Goal: Task Accomplishment & Management: Complete application form

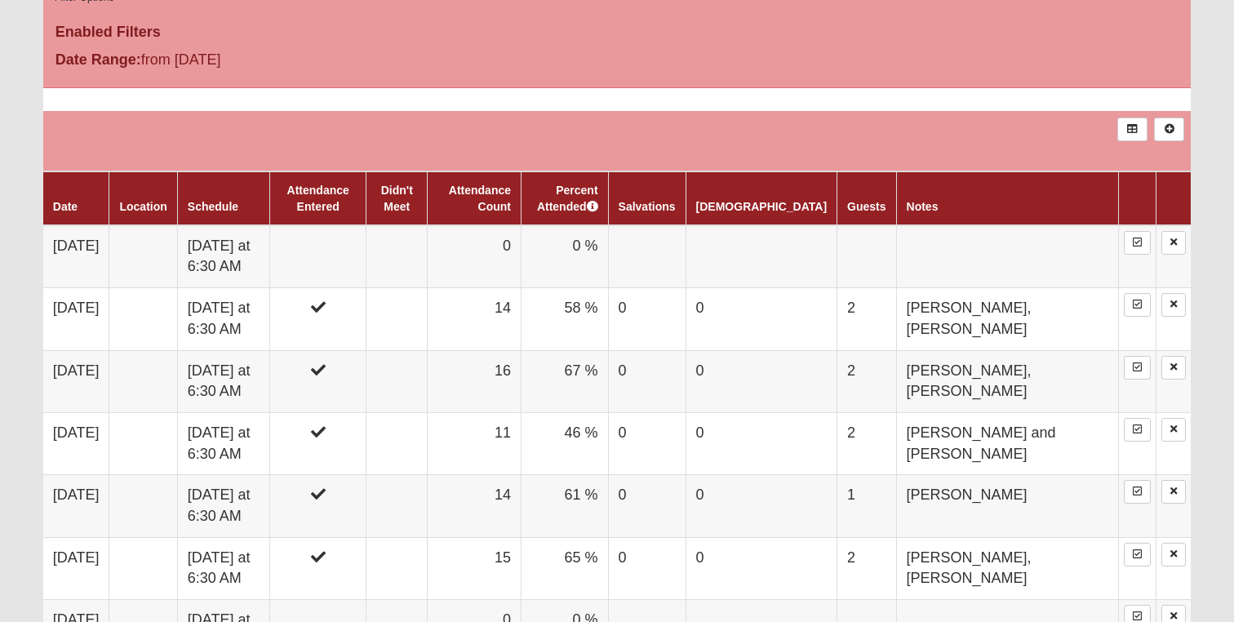
scroll to position [916, 0]
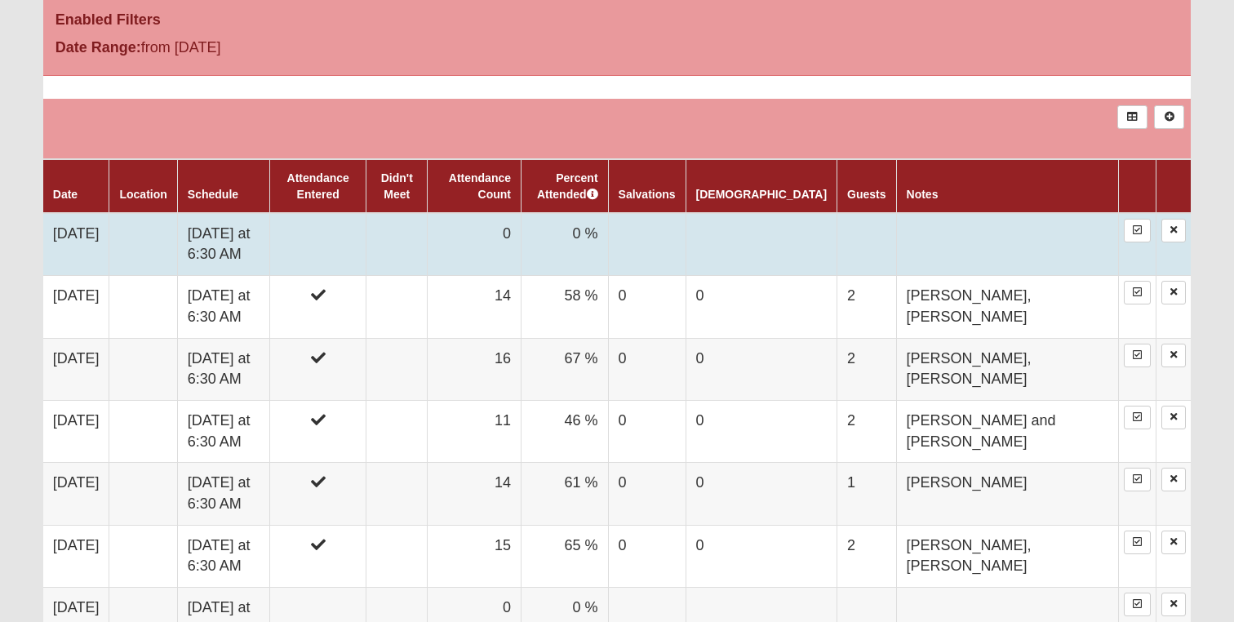
click at [366, 245] on td at bounding box center [318, 244] width 96 height 63
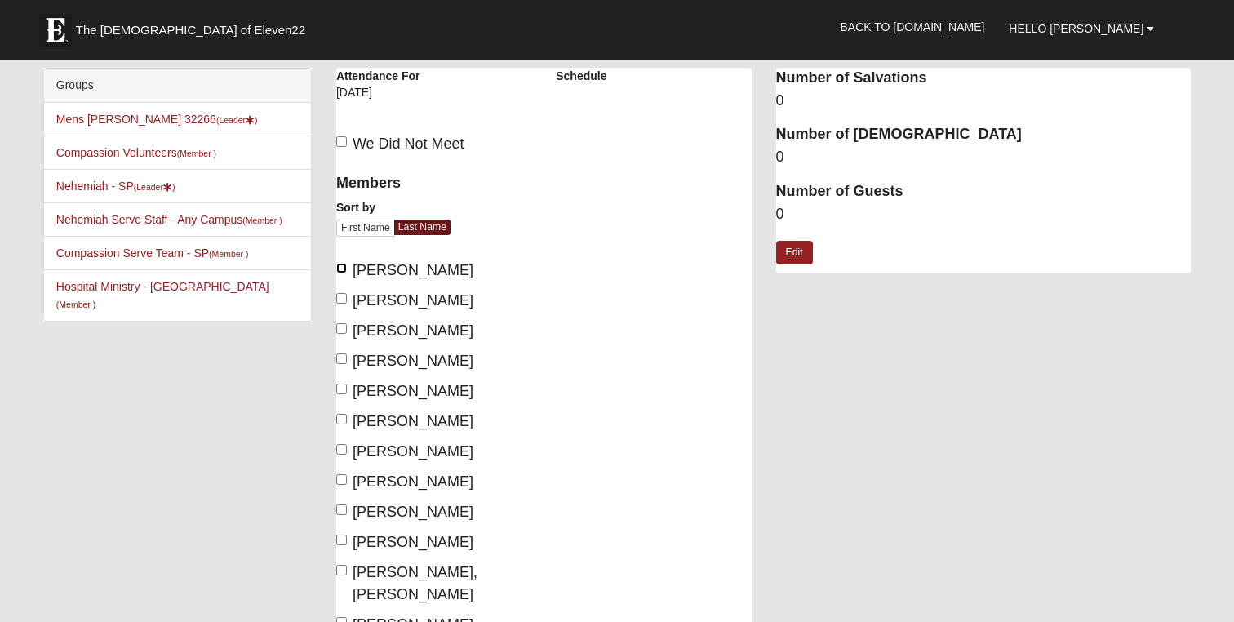
click at [343, 267] on input "[PERSON_NAME]" at bounding box center [341, 268] width 11 height 11
checkbox input "true"
click at [342, 295] on input "[PERSON_NAME]" at bounding box center [341, 298] width 11 height 11
checkbox input "true"
click at [342, 326] on input "[PERSON_NAME]" at bounding box center [341, 328] width 11 height 11
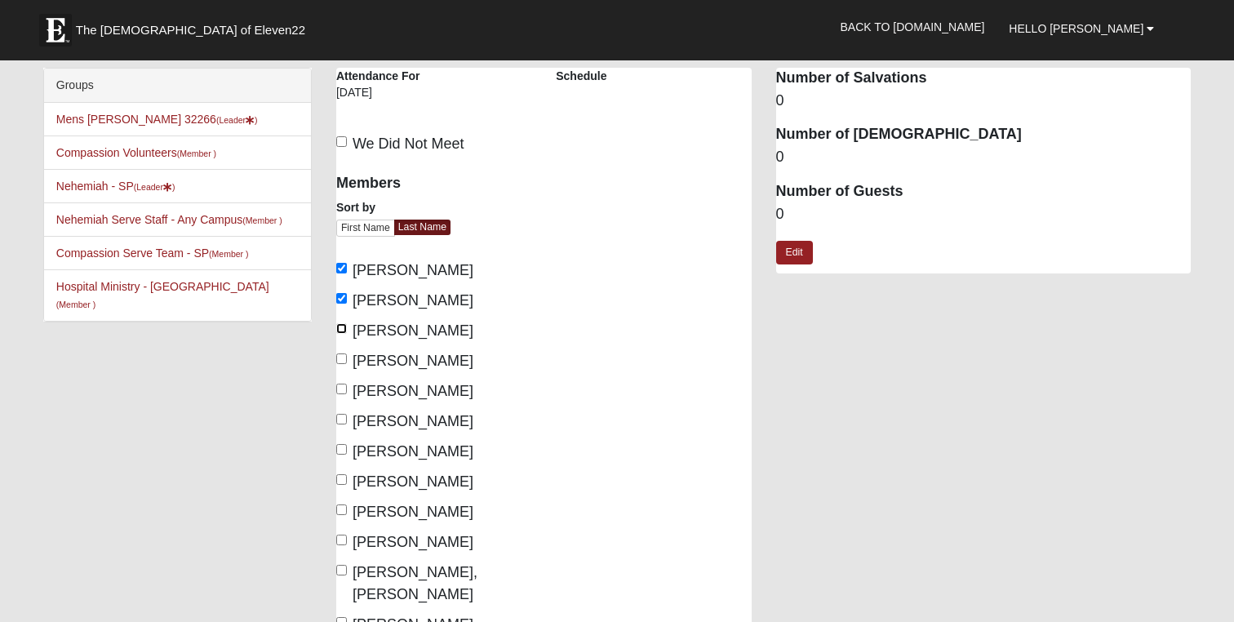
checkbox input "true"
click at [342, 357] on input "[PERSON_NAME]" at bounding box center [341, 358] width 11 height 11
checkbox input "true"
click at [344, 392] on input "[PERSON_NAME]" at bounding box center [341, 389] width 11 height 11
checkbox input "true"
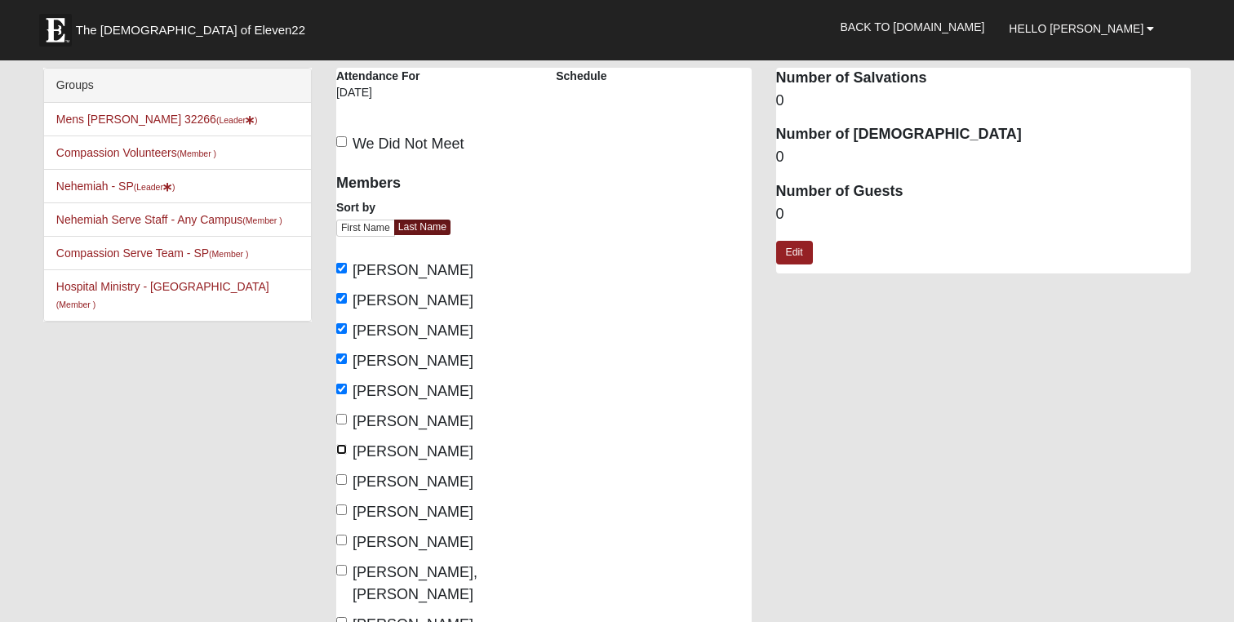
click at [344, 448] on input "[PERSON_NAME]" at bounding box center [341, 449] width 11 height 11
checkbox input "true"
click at [344, 479] on input "[PERSON_NAME]" at bounding box center [341, 479] width 11 height 11
checkbox input "true"
click at [344, 511] on input "[PERSON_NAME]" at bounding box center [341, 509] width 11 height 11
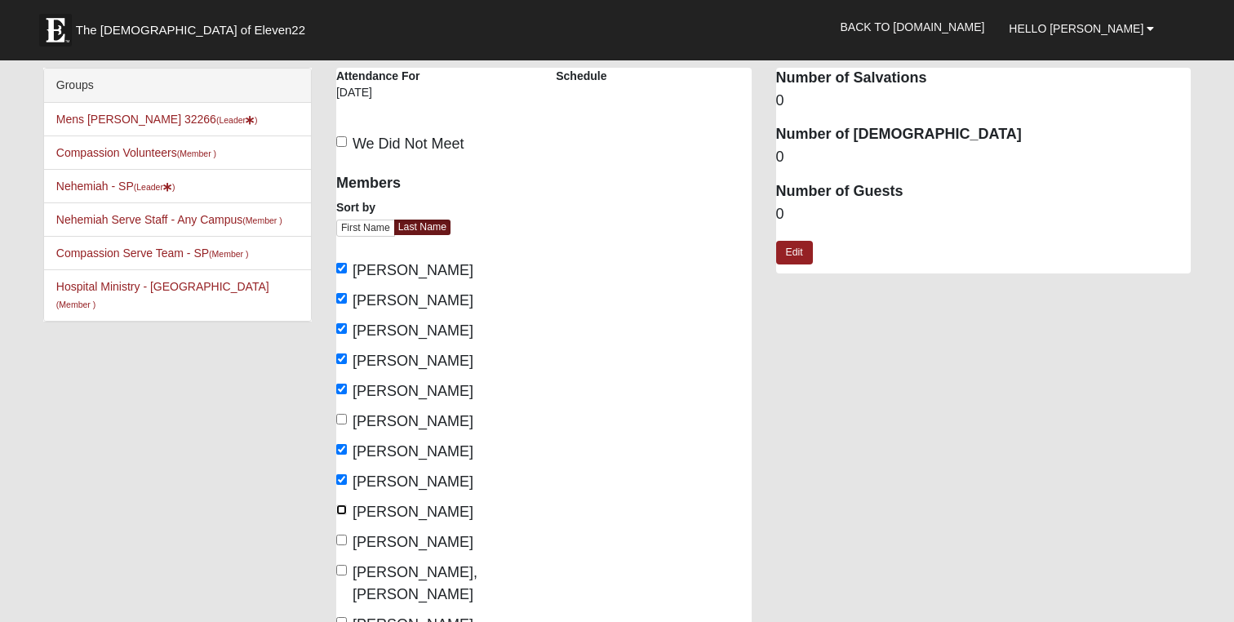
checkbox input "true"
click at [340, 541] on input "[PERSON_NAME]" at bounding box center [341, 540] width 11 height 11
checkbox input "true"
click at [340, 568] on input "[PERSON_NAME], [PERSON_NAME]" at bounding box center [341, 570] width 11 height 11
checkbox input "true"
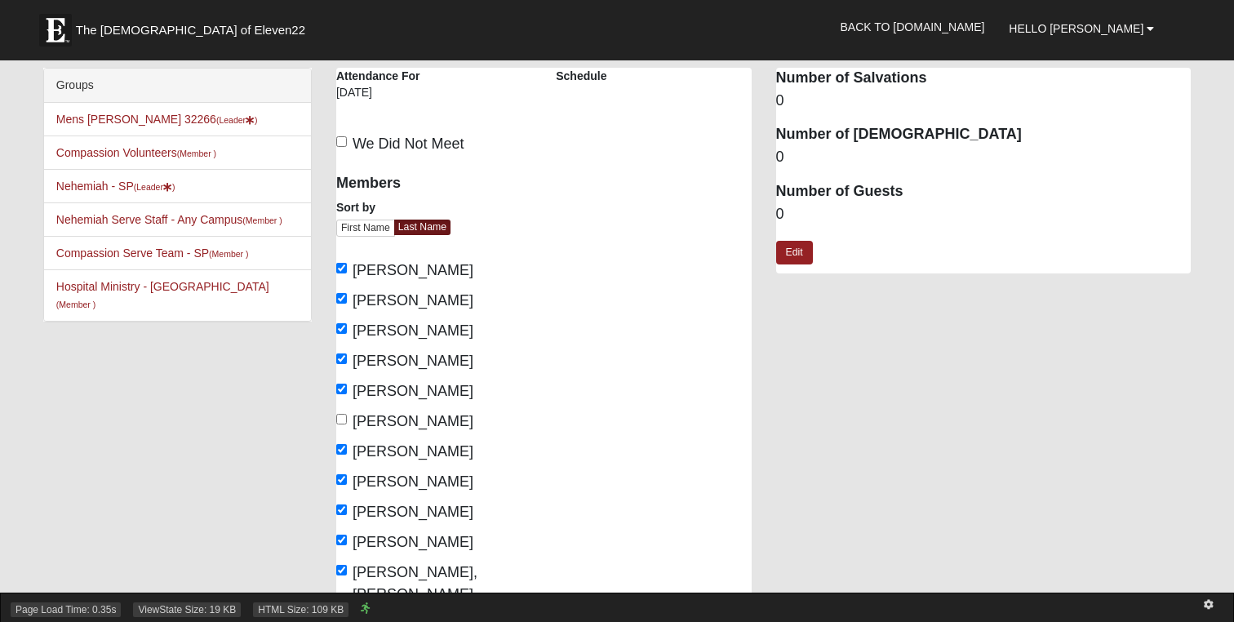
click at [340, 597] on div "Page Load Time: 0.35s ViewState Size: 19 KB HTML Size: 109 KB" at bounding box center [617, 606] width 1234 height 29
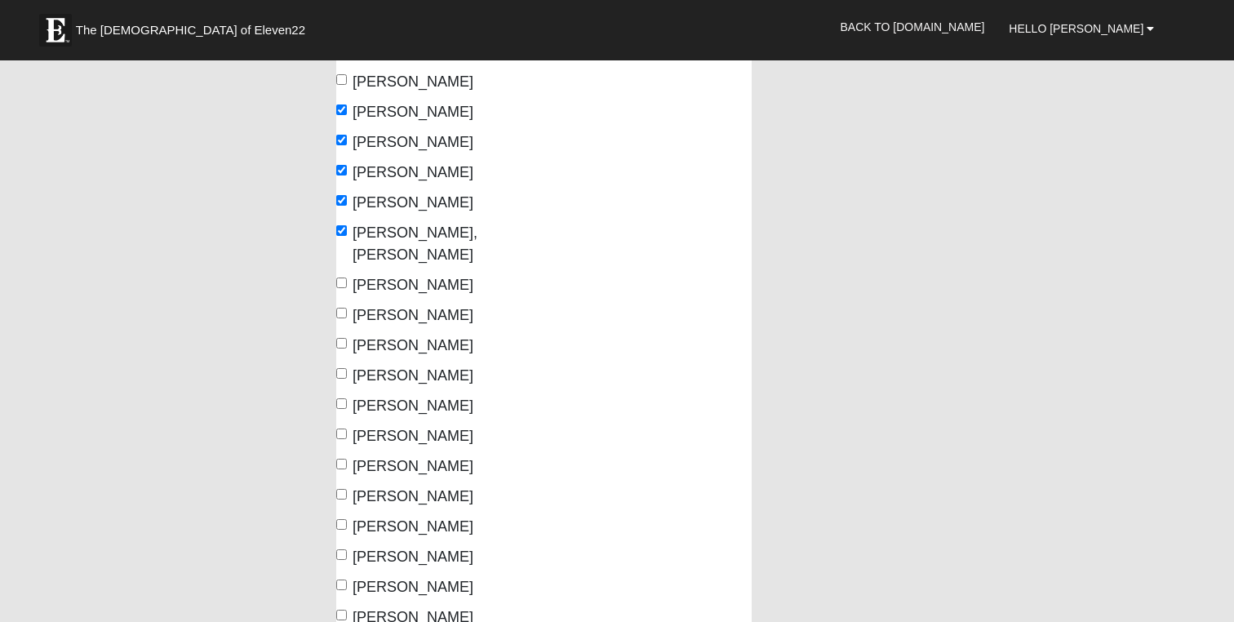
scroll to position [344, 0]
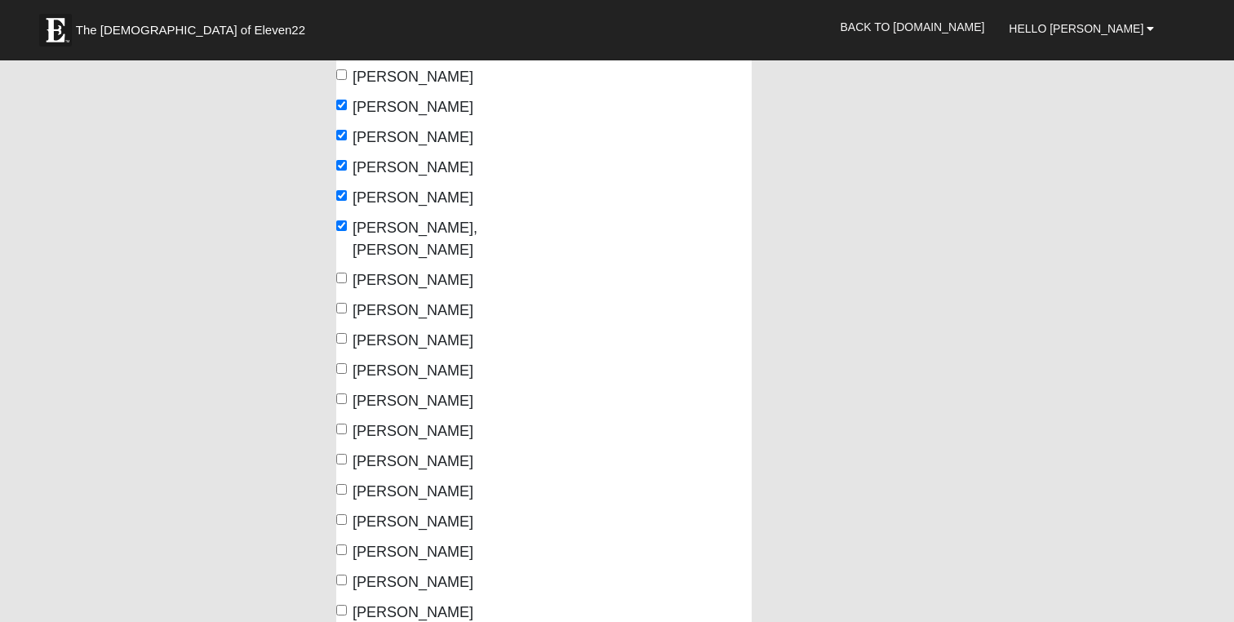
click at [346, 269] on label "[PERSON_NAME]" at bounding box center [404, 280] width 137 height 22
click at [346, 273] on input "[PERSON_NAME]" at bounding box center [341, 278] width 11 height 11
checkbox input "true"
click at [346, 303] on input "[PERSON_NAME]" at bounding box center [341, 308] width 11 height 11
checkbox input "true"
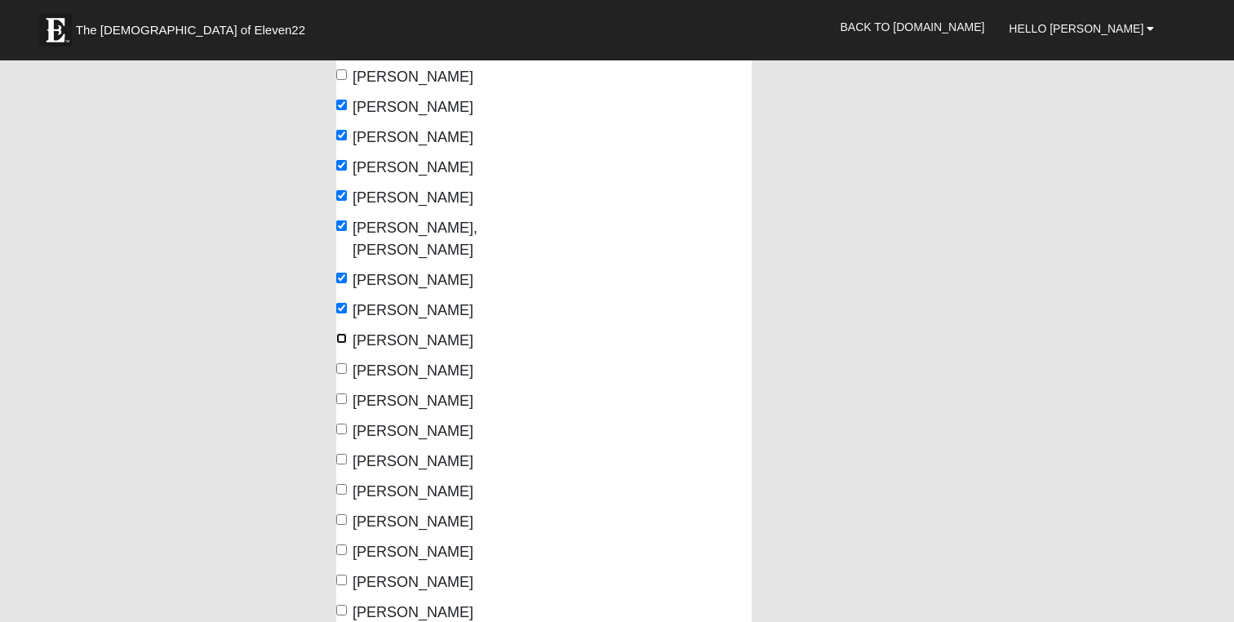
click at [344, 333] on input "[PERSON_NAME]" at bounding box center [341, 338] width 11 height 11
checkbox input "true"
click at [348, 390] on label "[PERSON_NAME]" at bounding box center [404, 401] width 137 height 22
click at [347, 393] on input "[PERSON_NAME]" at bounding box center [341, 398] width 11 height 11
checkbox input "true"
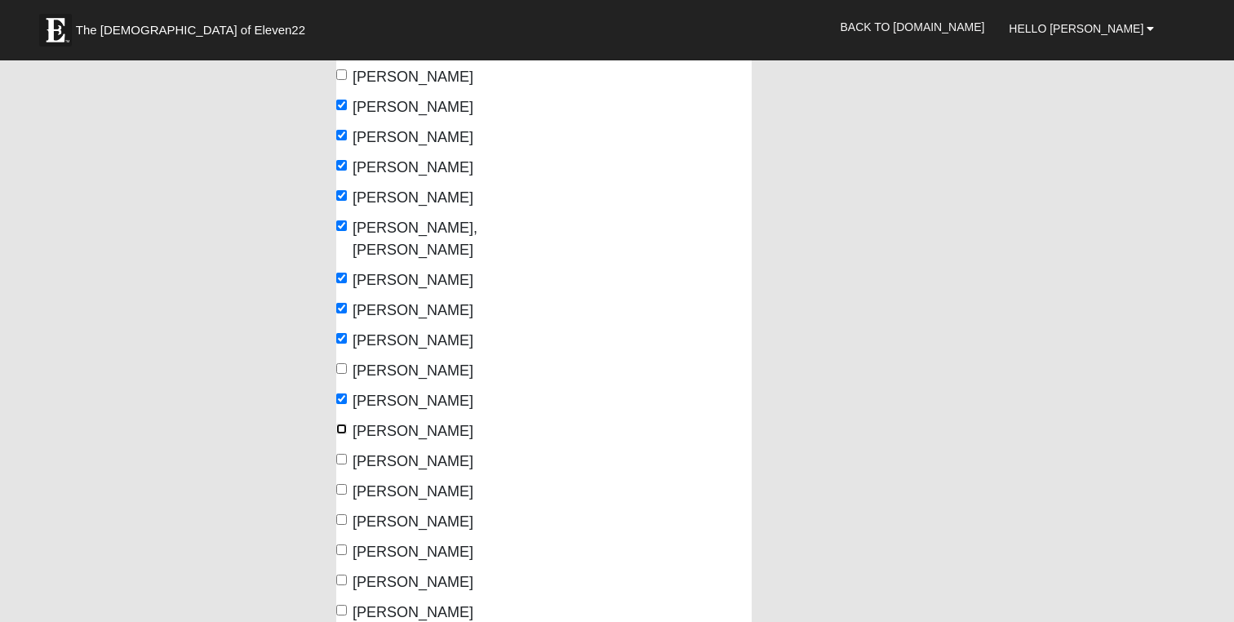
click at [345, 424] on input "[PERSON_NAME]" at bounding box center [341, 429] width 11 height 11
checkbox input "true"
click at [345, 454] on input "[PERSON_NAME]" at bounding box center [341, 459] width 11 height 11
checkbox input "true"
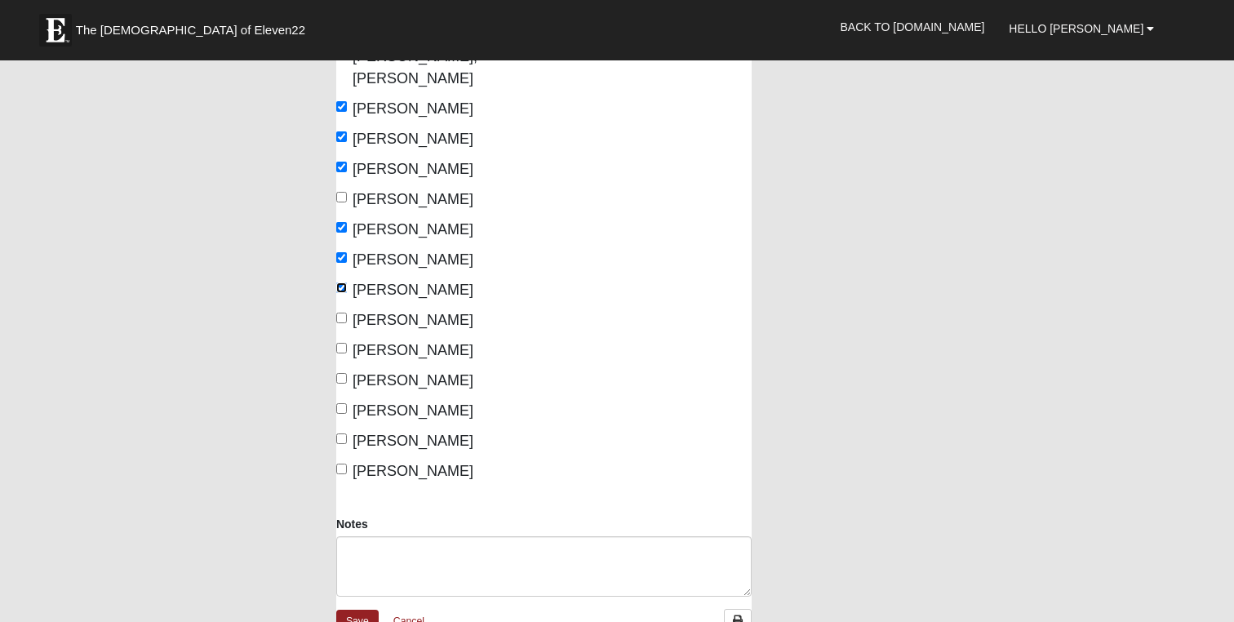
scroll to position [527, 0]
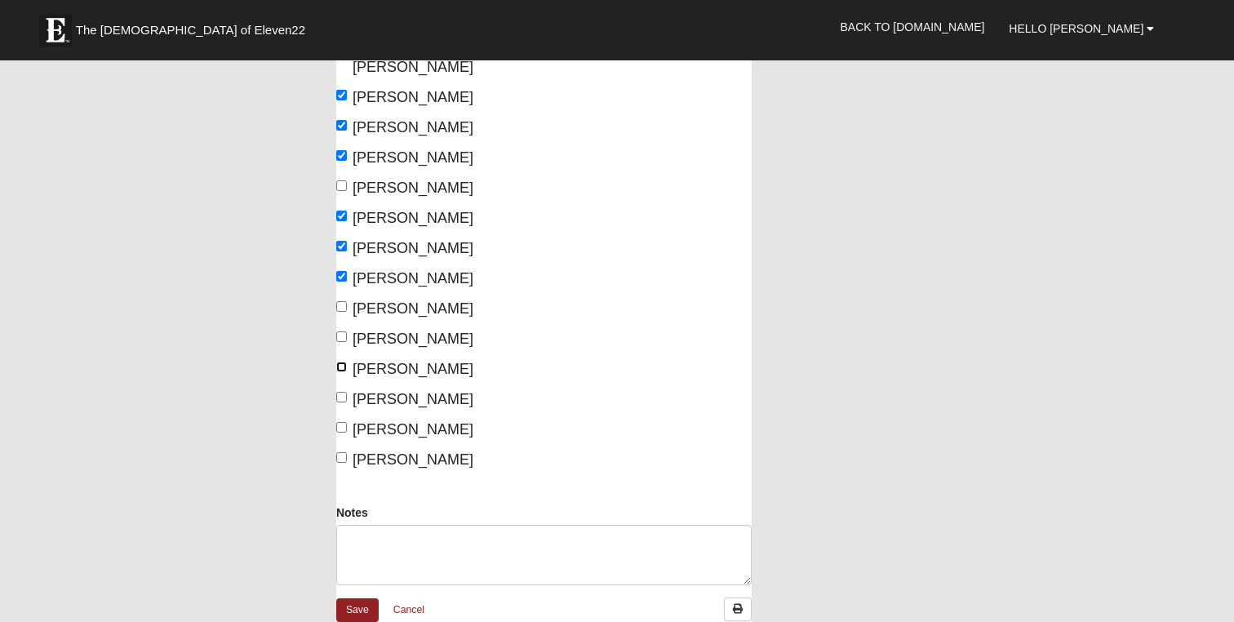
click at [343, 362] on input "[PERSON_NAME]" at bounding box center [341, 367] width 11 height 11
checkbox input "true"
click at [343, 392] on input "[PERSON_NAME]" at bounding box center [341, 397] width 11 height 11
checkbox input "true"
click at [343, 452] on input "[PERSON_NAME]" at bounding box center [341, 457] width 11 height 11
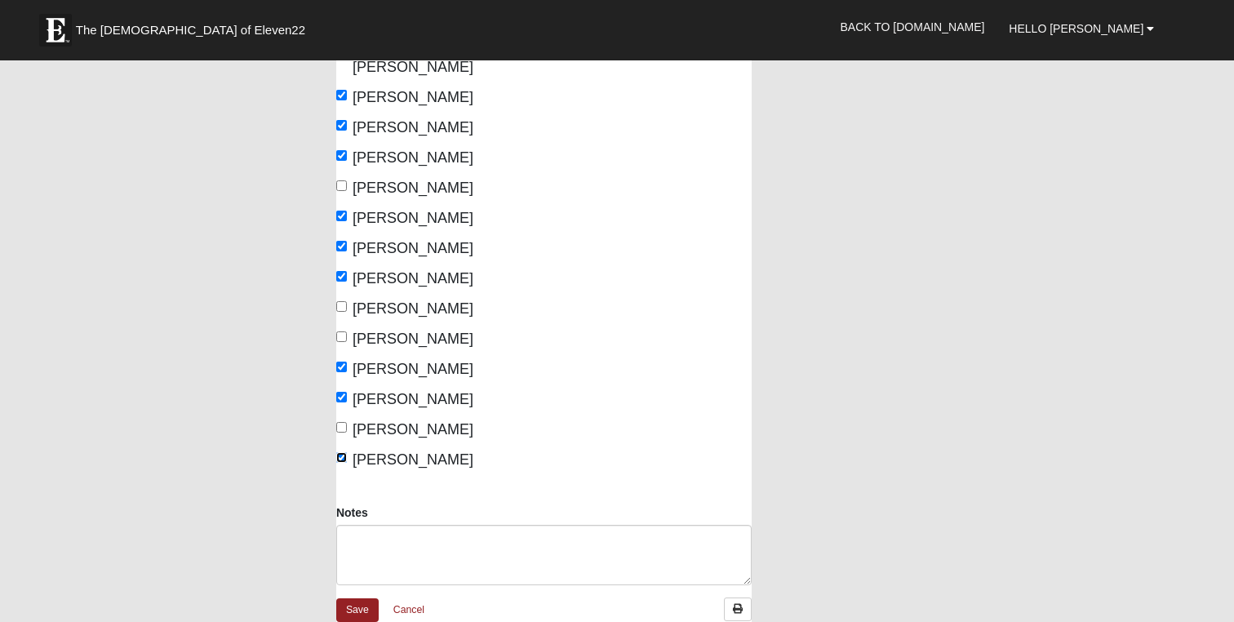
click at [343, 452] on input "[PERSON_NAME]" at bounding box center [341, 457] width 11 height 11
checkbox input "false"
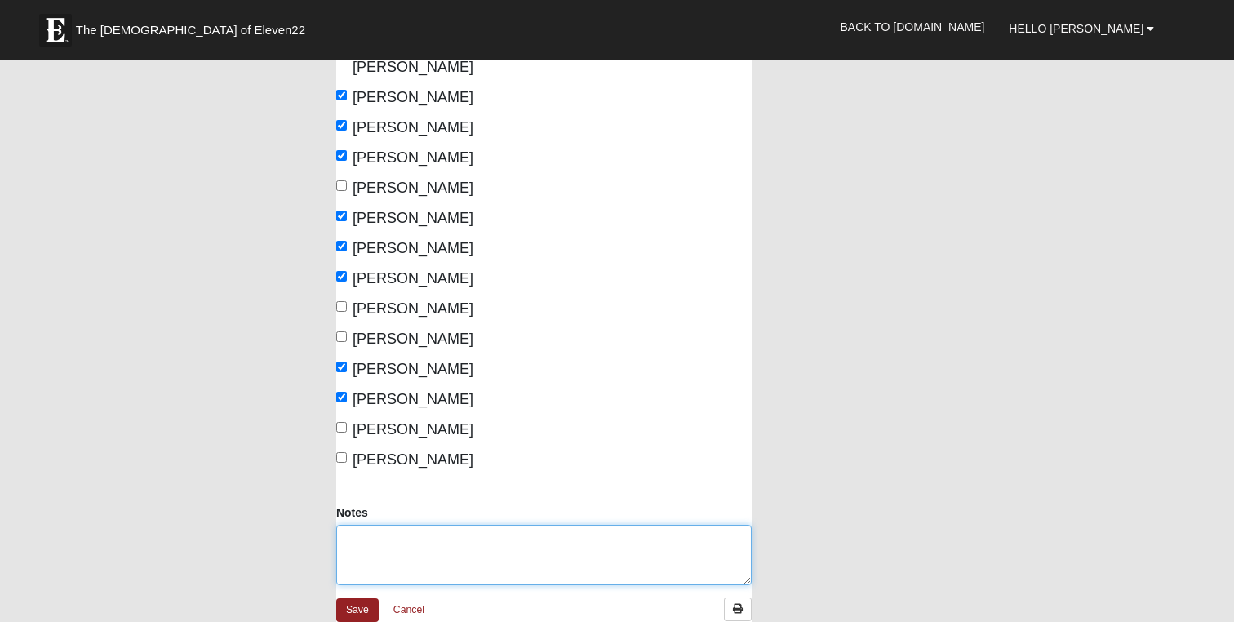
click at [366, 525] on textarea "Notes" at bounding box center [543, 555] width 415 height 60
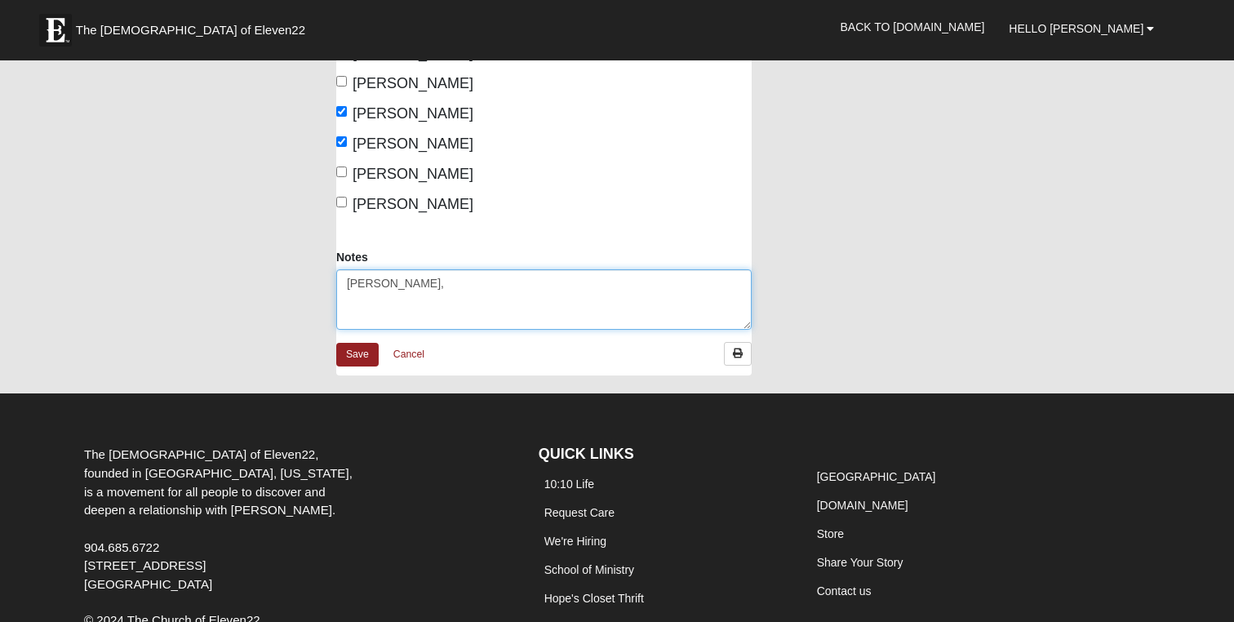
scroll to position [779, 0]
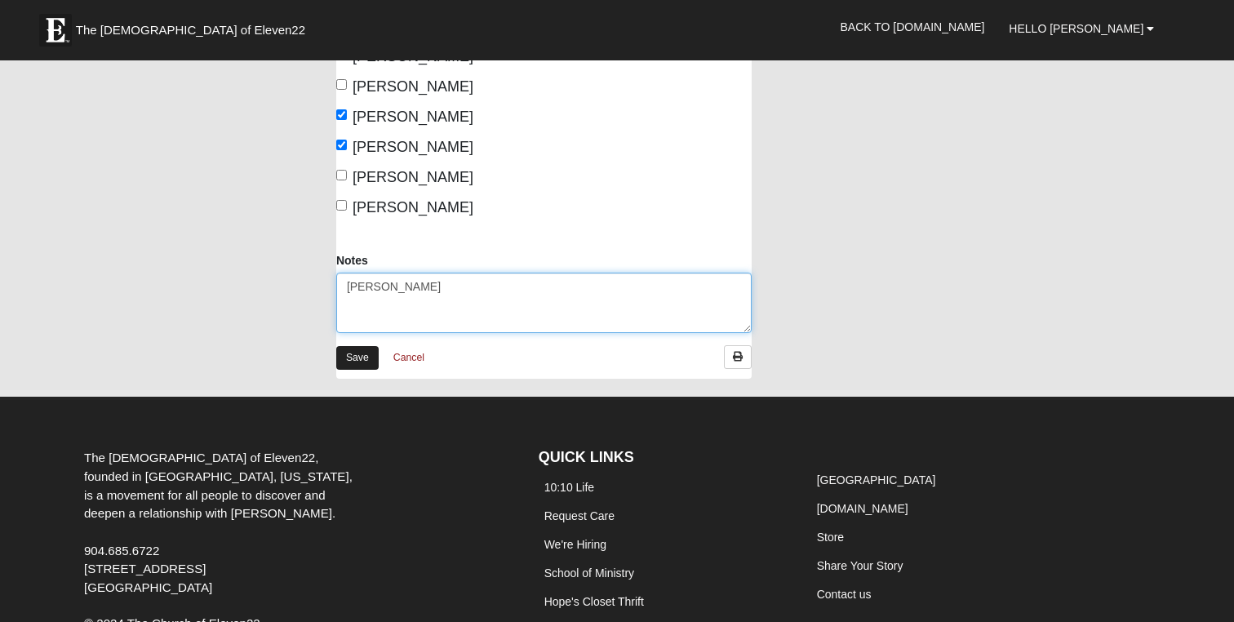
type textarea "[PERSON_NAME]"
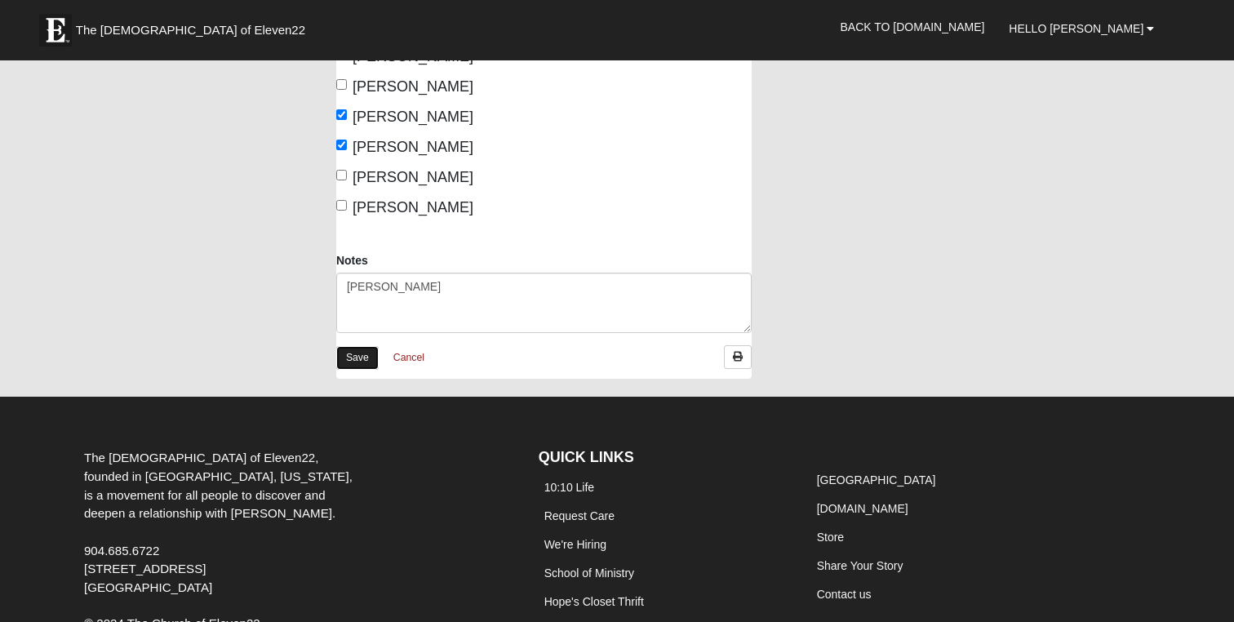
click at [355, 346] on link "Save" at bounding box center [357, 358] width 42 height 24
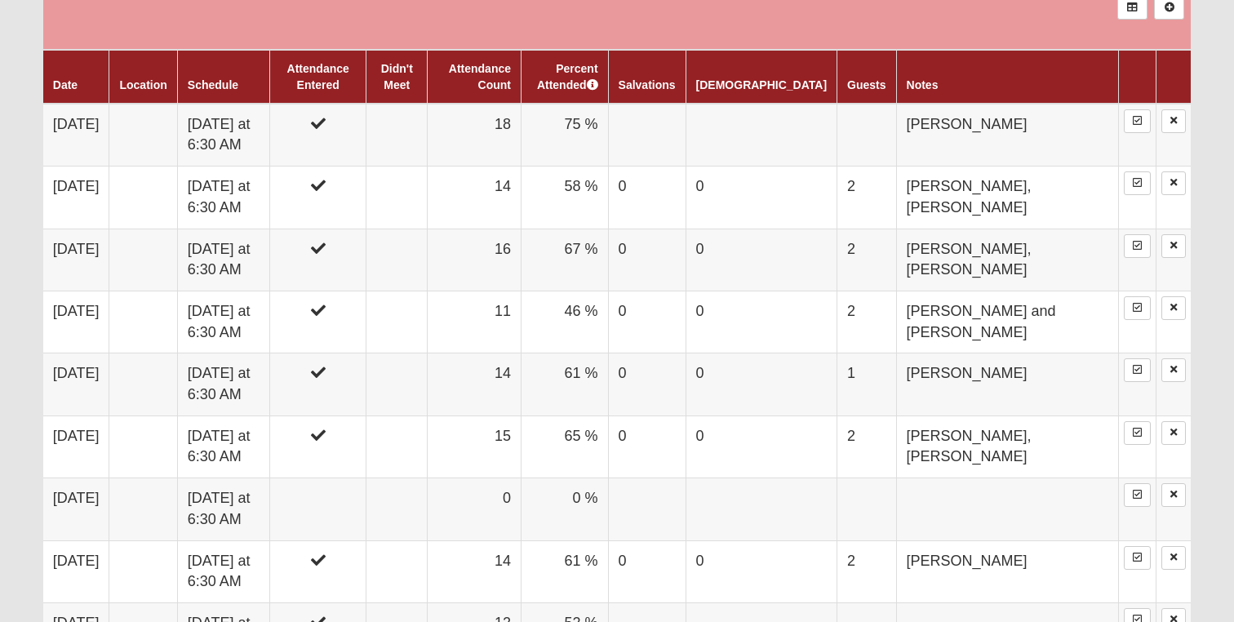
scroll to position [1013, 0]
